Goal: Task Accomplishment & Management: Use online tool/utility

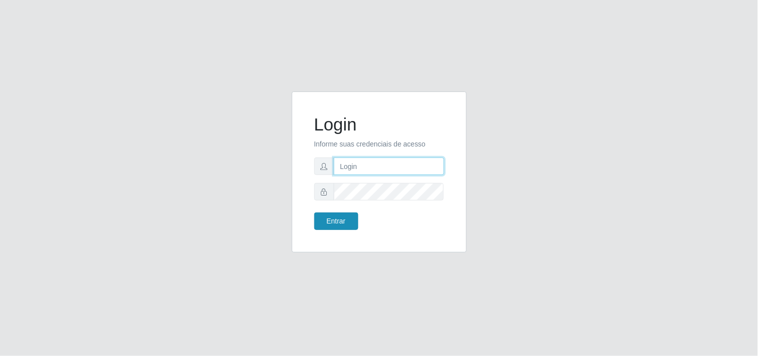
type input "[EMAIL_ADDRESS][DOMAIN_NAME]"
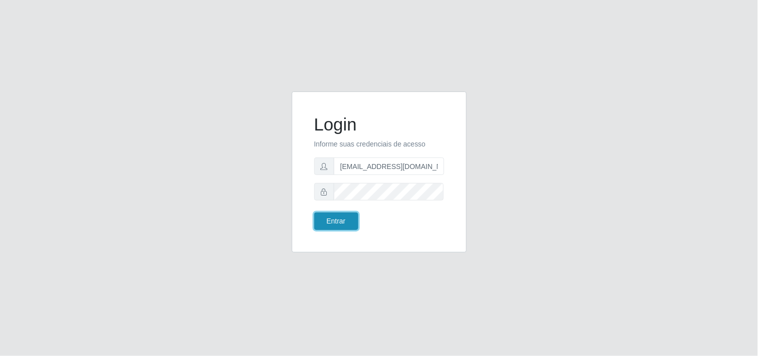
click at [344, 220] on button "Entrar" at bounding box center [336, 220] width 44 height 17
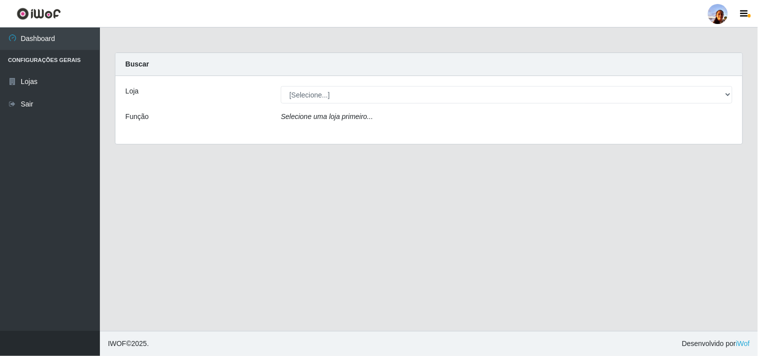
click at [336, 121] on div "Selecione uma loja primeiro..." at bounding box center [506, 118] width 467 height 14
click at [335, 116] on icon "Selecione uma loja primeiro..." at bounding box center [327, 116] width 92 height 8
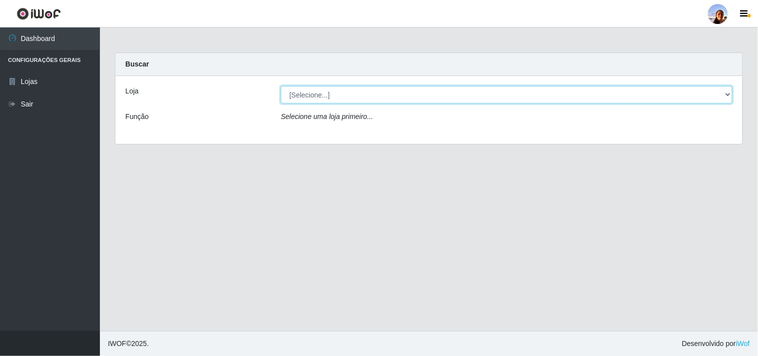
click at [323, 99] on select "[Selecione...] Supermercado [GEOGRAPHIC_DATA]" at bounding box center [507, 94] width 452 height 17
select select "166"
click at [281, 86] on select "[Selecione...] Supermercado [GEOGRAPHIC_DATA]" at bounding box center [507, 94] width 452 height 17
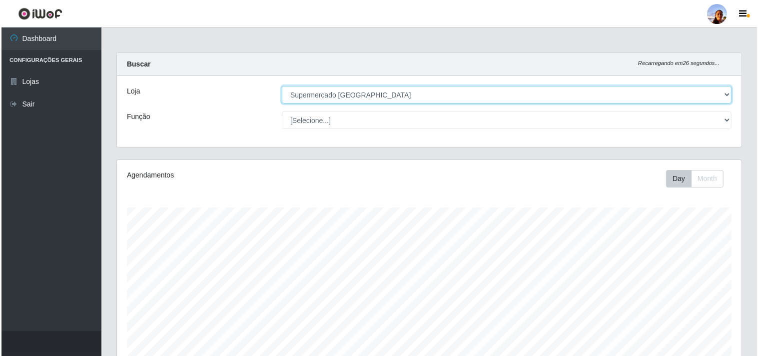
scroll to position [174, 0]
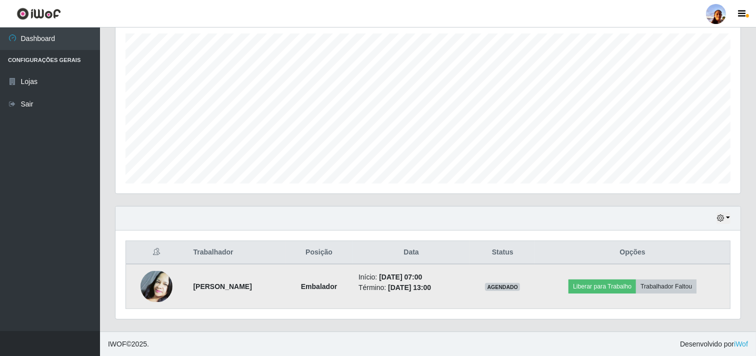
click at [145, 286] on img at bounding box center [156, 286] width 32 height 31
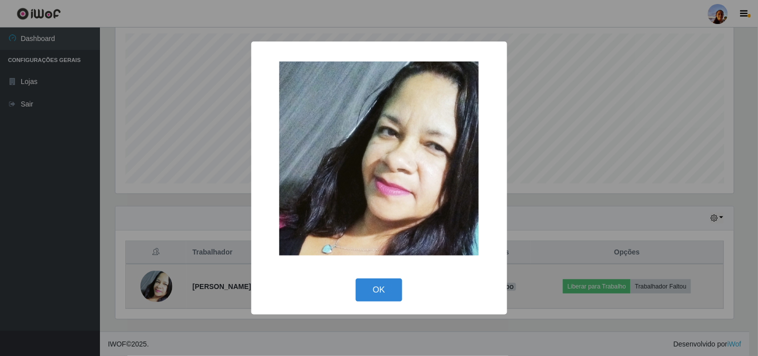
click at [145, 286] on div "× OK Cancel" at bounding box center [379, 178] width 758 height 356
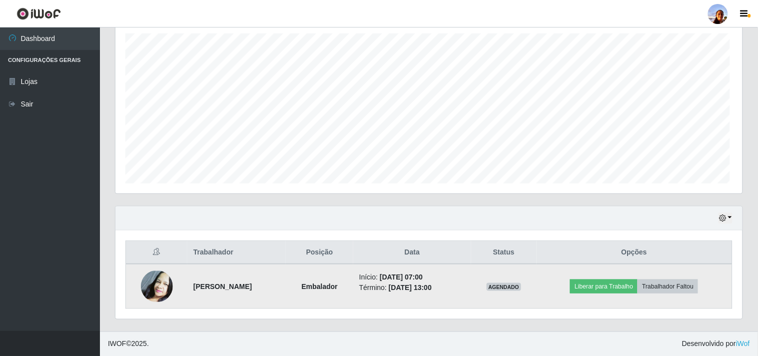
scroll to position [207, 625]
click at [594, 284] on button "Liberar para Trabalho" at bounding box center [601, 286] width 67 height 14
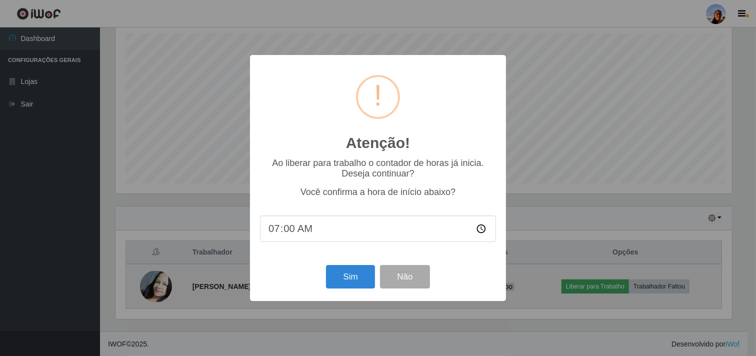
scroll to position [207, 618]
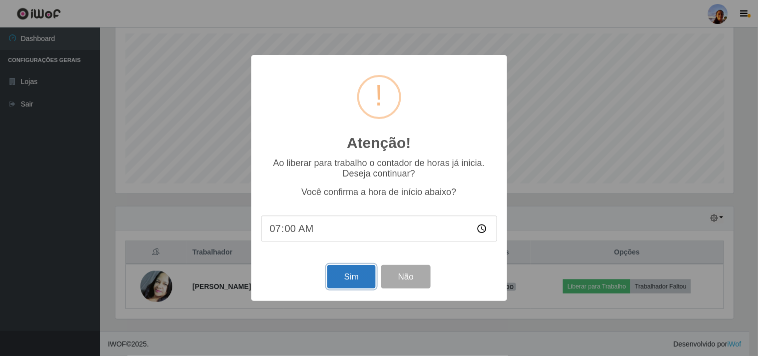
click at [352, 276] on button "Sim" at bounding box center [351, 276] width 48 height 23
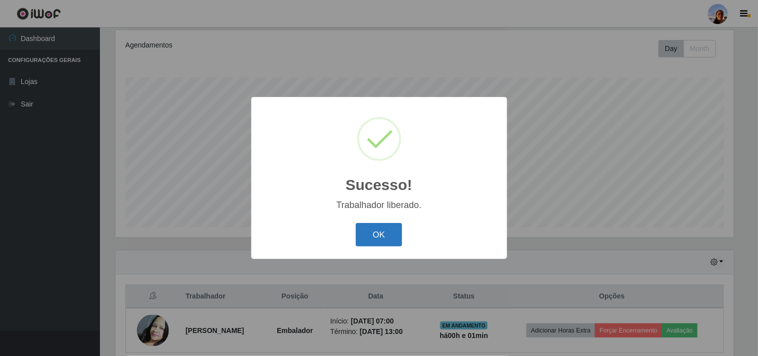
click at [383, 234] on button "OK" at bounding box center [379, 234] width 46 height 23
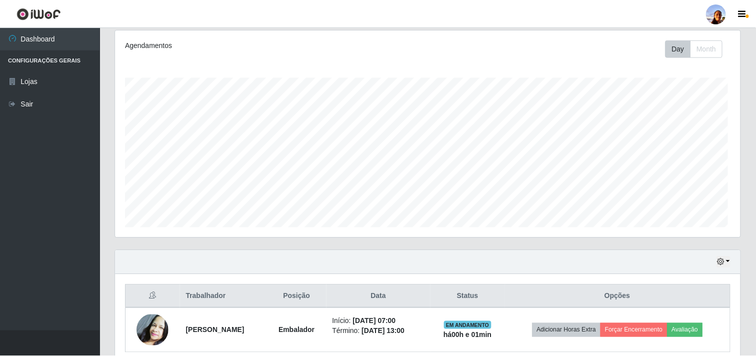
scroll to position [207, 625]
